Goal: Task Accomplishment & Management: Use online tool/utility

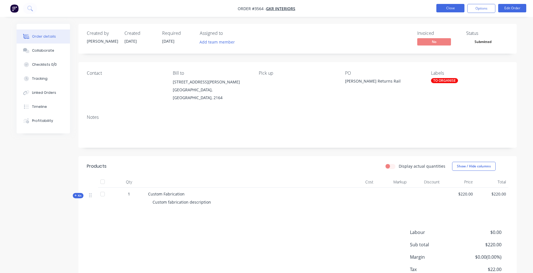
click at [450, 7] on button "Close" at bounding box center [450, 8] width 28 height 8
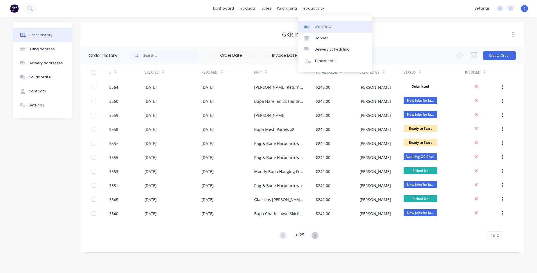
drag, startPoint x: 321, startPoint y: 24, endPoint x: 317, endPoint y: 27, distance: 4.6
click at [321, 24] on div "Workflow" at bounding box center [323, 26] width 17 height 5
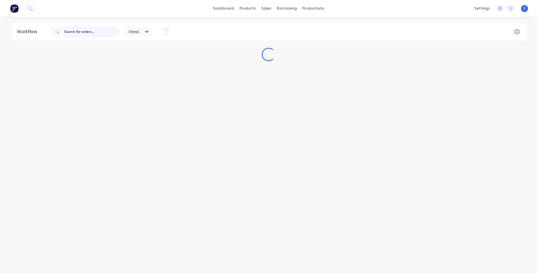
click at [89, 31] on input "text" at bounding box center [92, 31] width 56 height 11
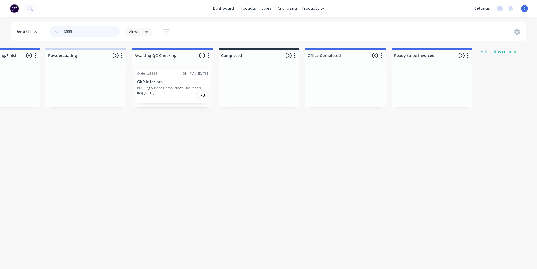
scroll to position [0, 922]
click at [148, 82] on p "GKR Interiors" at bounding box center [169, 82] width 71 height 5
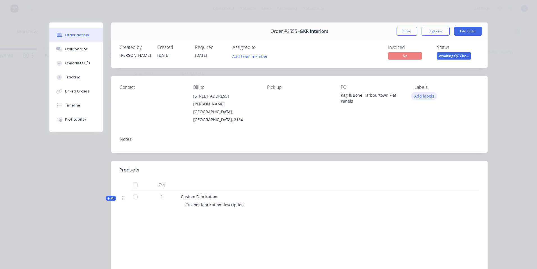
click at [417, 94] on button "Add labels" at bounding box center [424, 96] width 26 height 8
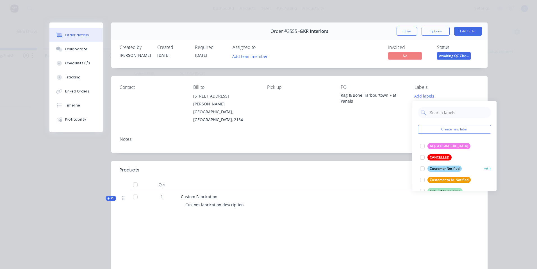
click at [445, 167] on div "Customer Notified" at bounding box center [445, 169] width 34 height 6
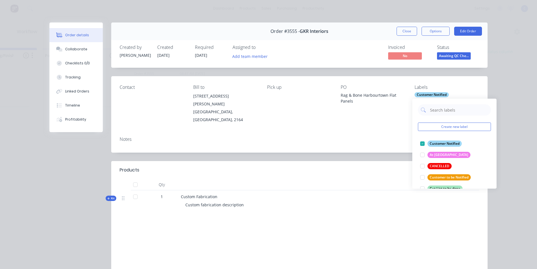
click at [366, 132] on div "Notes" at bounding box center [299, 142] width 377 height 21
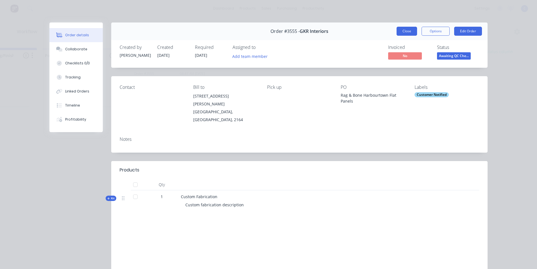
click at [402, 30] on button "Close" at bounding box center [407, 31] width 21 height 9
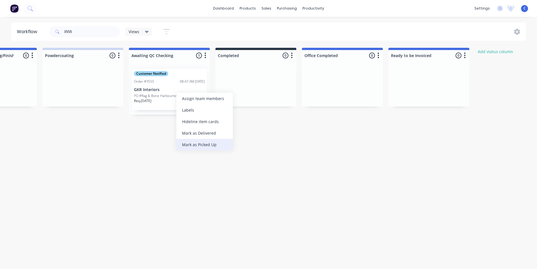
click at [209, 147] on div "Mark as Picked Up" at bounding box center [204, 145] width 56 height 12
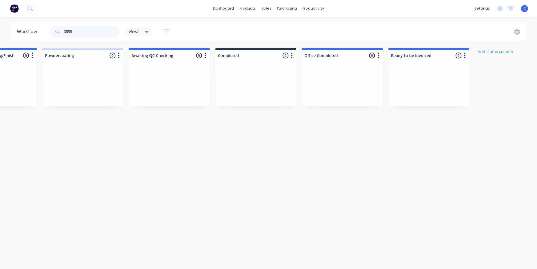
drag, startPoint x: 86, startPoint y: 29, endPoint x: 3, endPoint y: 27, distance: 83.2
click at [3, 27] on div "Workflow 3555 Views Save new view None (Default) edit Show/Hide statuses Show l…" at bounding box center [268, 31] width 537 height 18
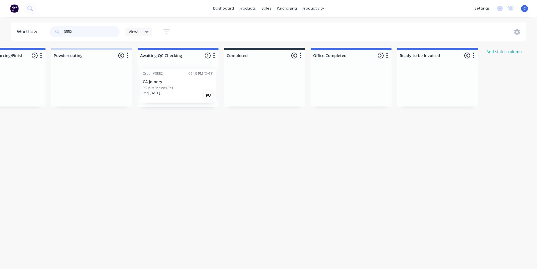
scroll to position [0, 916]
click at [172, 82] on p "CA Joinery" at bounding box center [175, 82] width 71 height 5
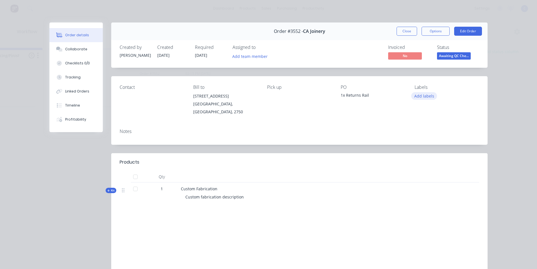
click at [420, 98] on button "Add labels" at bounding box center [424, 96] width 26 height 8
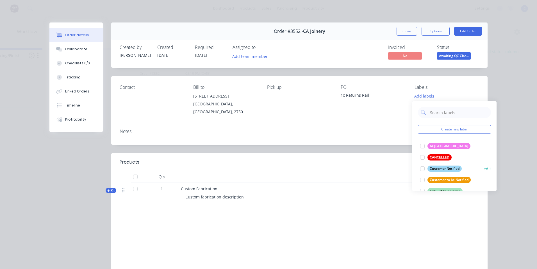
click at [443, 167] on div "Customer Notified" at bounding box center [445, 169] width 34 height 6
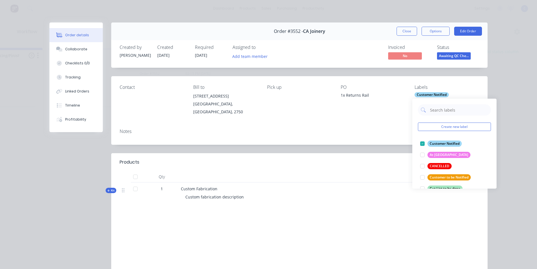
click at [392, 138] on div "Notes" at bounding box center [299, 134] width 377 height 21
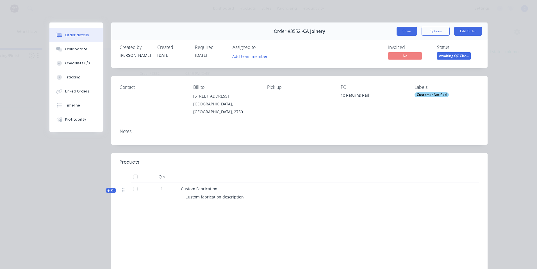
click at [408, 29] on button "Close" at bounding box center [407, 31] width 21 height 9
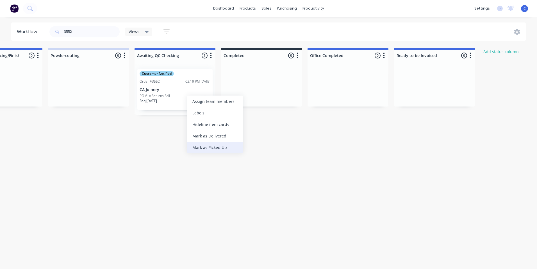
click at [202, 147] on div "Mark as Picked Up" at bounding box center [215, 148] width 56 height 12
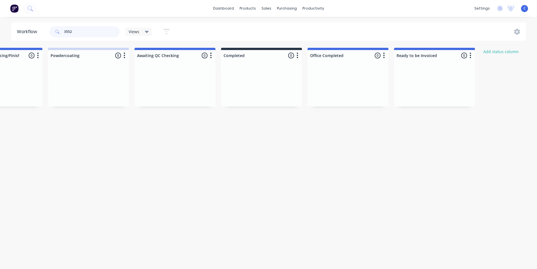
drag, startPoint x: 93, startPoint y: 27, endPoint x: 0, endPoint y: 37, distance: 93.2
click at [1, 37] on div "Workflow 3552 Views Save new view None (Default) edit Show/Hide statuses Show l…" at bounding box center [268, 31] width 537 height 18
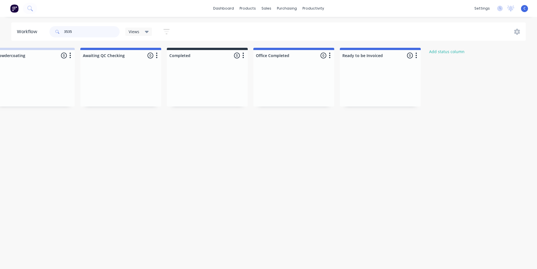
drag, startPoint x: 93, startPoint y: 26, endPoint x: -56, endPoint y: 39, distance: 150.4
click at [30, 34] on header "Workflow 3542 Views Save new view None (Default) edit Show/Hide statuses Show l…" at bounding box center [268, 31] width 515 height 18
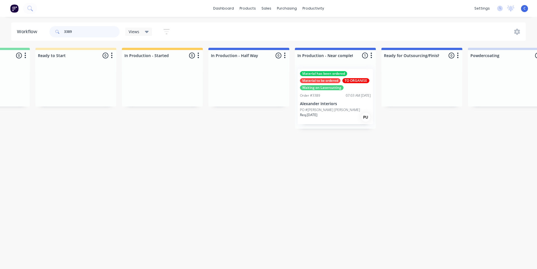
scroll to position [0, 658]
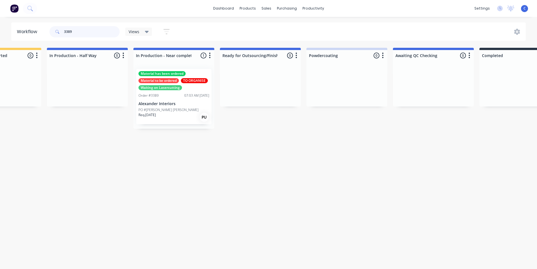
type input "3389"
click at [168, 97] on div "Order #3389 07:03 AM [DATE]" at bounding box center [174, 95] width 71 height 5
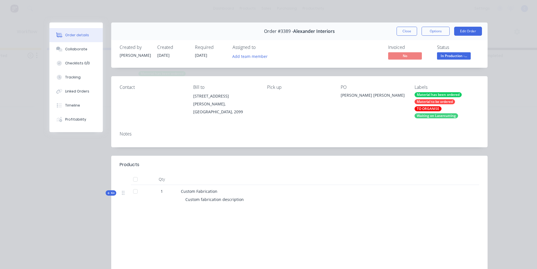
click at [435, 94] on div "Material has been ordered" at bounding box center [438, 94] width 47 height 5
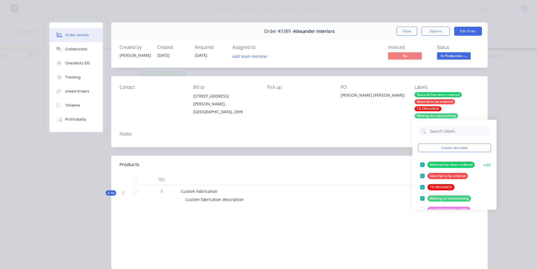
click at [436, 164] on div "Material has been ordered" at bounding box center [451, 165] width 47 height 6
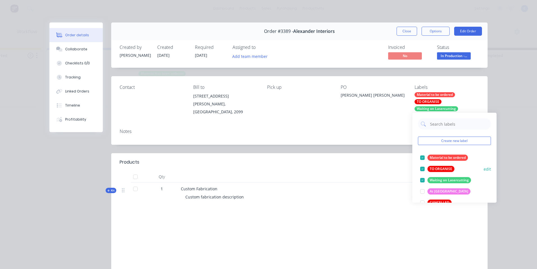
scroll to position [0, 0]
click at [438, 153] on div "Material to be ordered edit" at bounding box center [454, 157] width 73 height 11
click at [435, 166] on div "TO ORGANISE" at bounding box center [441, 169] width 27 height 6
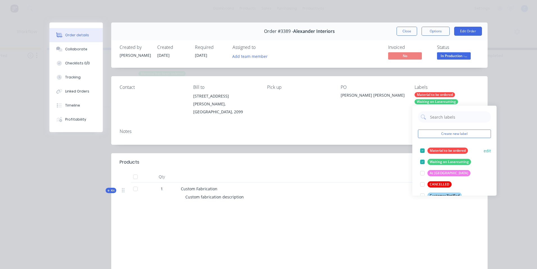
click at [437, 150] on div "Material to be ordered" at bounding box center [448, 151] width 40 height 6
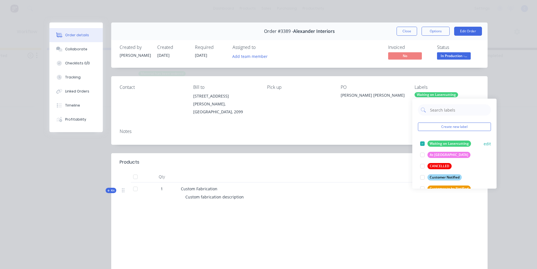
click at [441, 143] on div "Waiting on Lasercutting" at bounding box center [450, 144] width 44 height 6
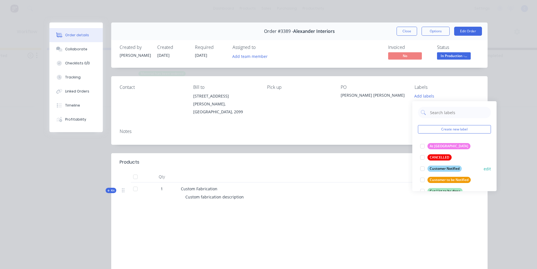
drag, startPoint x: 445, startPoint y: 168, endPoint x: 446, endPoint y: 145, distance: 23.1
click at [445, 166] on div "Customer Notified" at bounding box center [445, 169] width 34 height 6
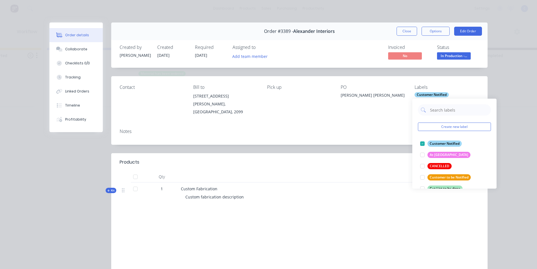
click at [406, 31] on button "Close" at bounding box center [407, 31] width 21 height 9
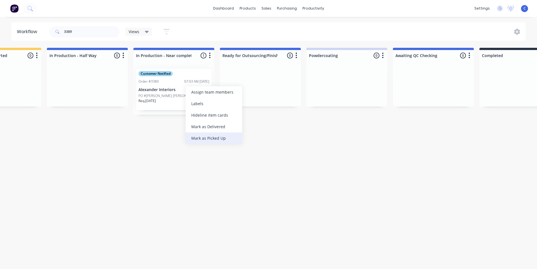
click at [218, 139] on div "Mark as Picked Up" at bounding box center [214, 138] width 56 height 12
